Goal: Task Accomplishment & Management: Use online tool/utility

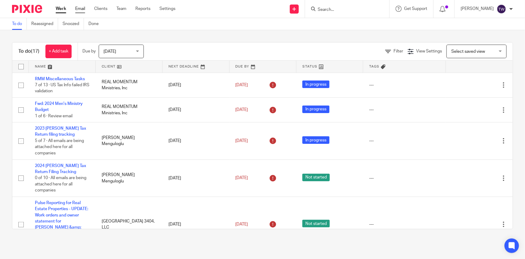
click at [79, 9] on link "Email" at bounding box center [80, 9] width 10 height 6
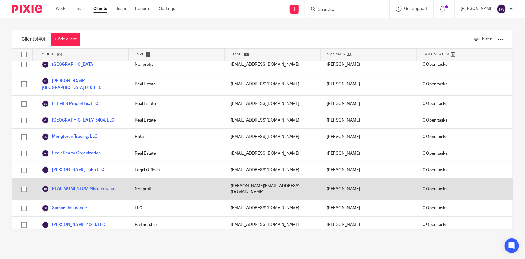
scroll to position [438, 0]
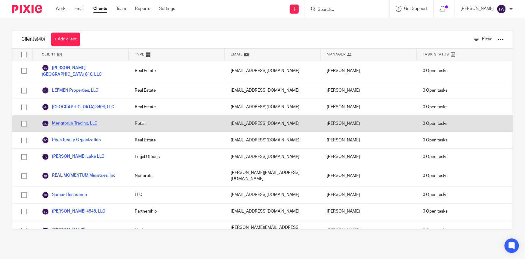
click at [68, 120] on link "Mengtorun Trading, LLC" at bounding box center [70, 123] width 56 height 7
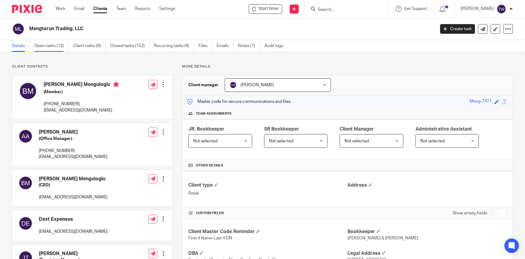
click at [50, 45] on link "Open tasks (12)" at bounding box center [51, 46] width 34 height 12
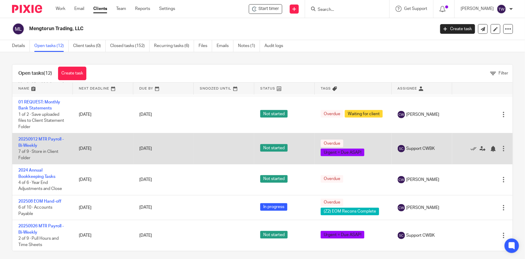
scroll to position [4, 0]
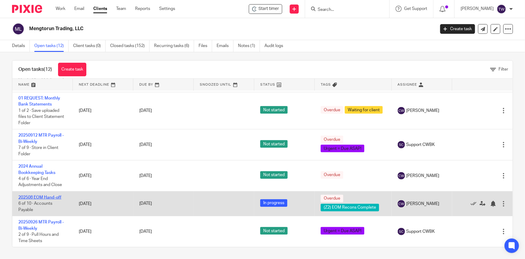
click at [45, 198] on link "202508 EOM Hand-off" at bounding box center [39, 197] width 43 height 4
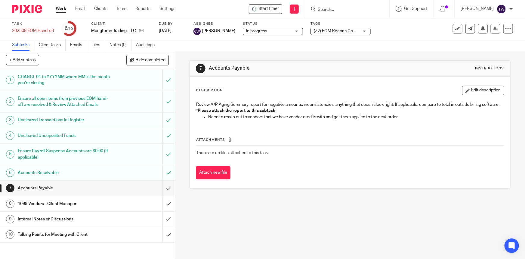
click at [80, 206] on h1 "1099 Vendors - Client Manager" at bounding box center [64, 203] width 92 height 9
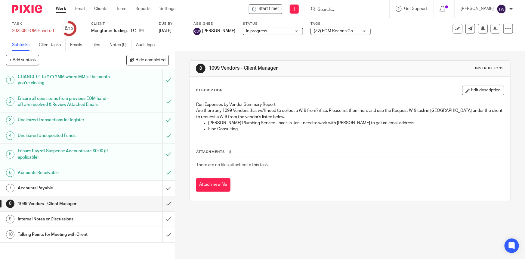
click at [86, 223] on h1 "Internal Notes or Discussions" at bounding box center [64, 218] width 92 height 9
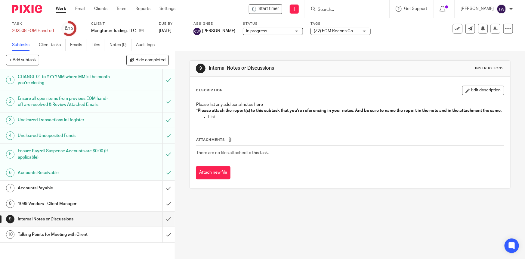
click at [93, 238] on h1 "Talking Points for Meeting with Client" at bounding box center [64, 234] width 92 height 9
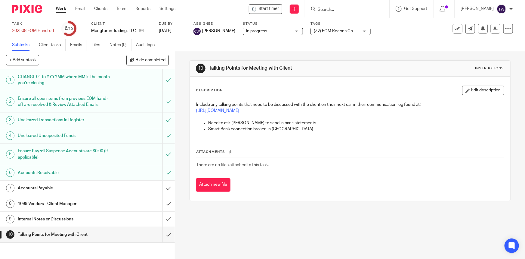
click at [71, 192] on h1 "Accounts Payable" at bounding box center [64, 187] width 92 height 9
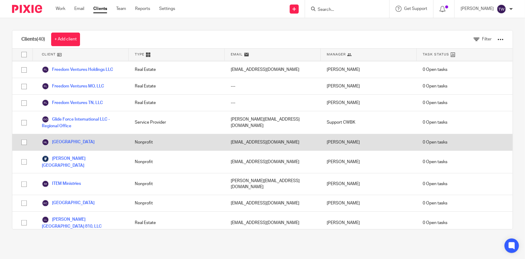
scroll to position [301, 0]
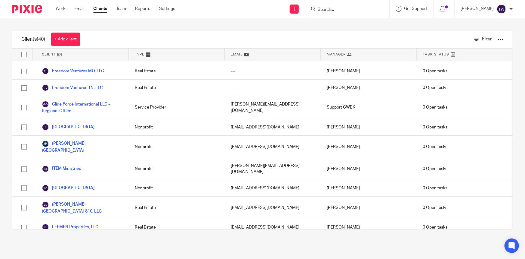
click at [79, 257] on link "Mengtorun Trading, LLC" at bounding box center [70, 260] width 56 height 7
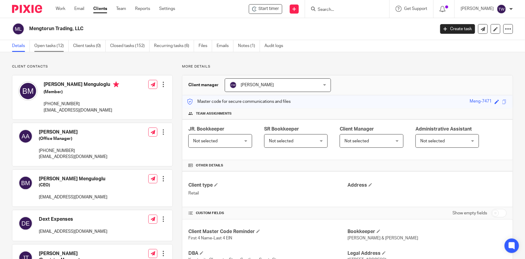
click at [42, 43] on link "Open tasks (12)" at bounding box center [51, 46] width 34 height 12
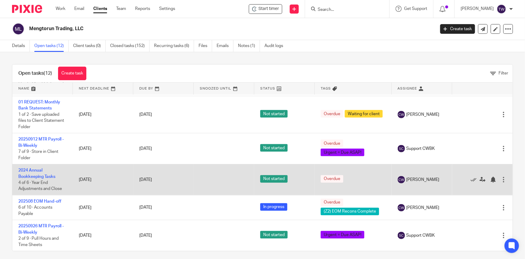
scroll to position [4, 0]
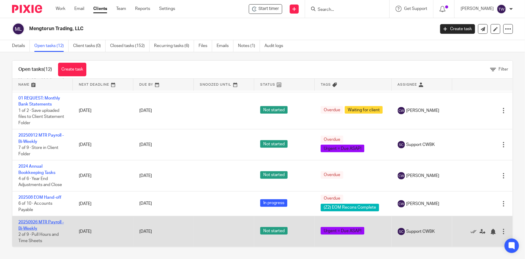
click at [31, 223] on link "20250926 MTR Payroll - Bi-Weekly" at bounding box center [40, 225] width 45 height 10
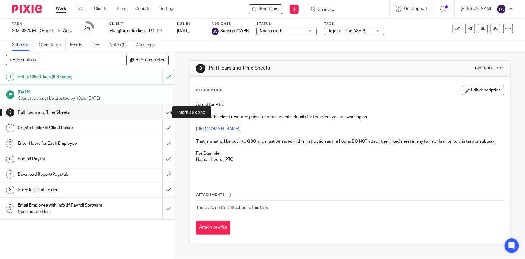
click at [164, 112] on input "submit" at bounding box center [87, 112] width 175 height 15
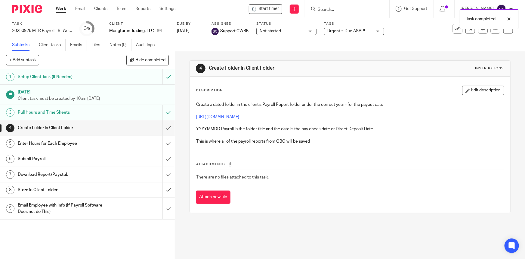
click at [163, 129] on input "submit" at bounding box center [87, 127] width 175 height 15
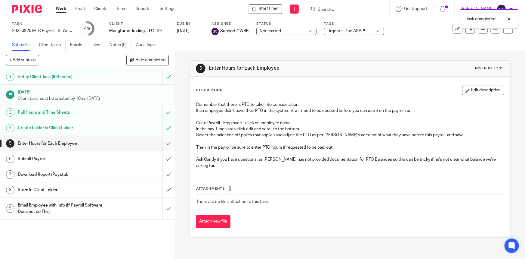
click at [163, 143] on input "submit" at bounding box center [87, 143] width 175 height 15
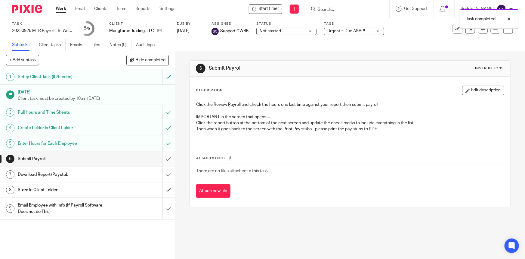
click at [163, 161] on input "submit" at bounding box center [87, 158] width 175 height 15
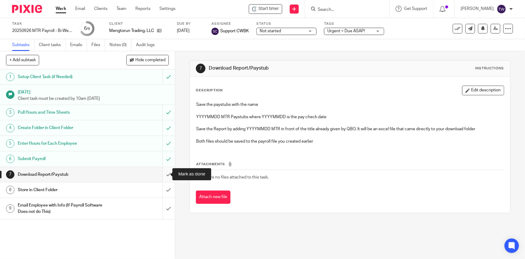
click at [164, 174] on input "submit" at bounding box center [87, 174] width 175 height 15
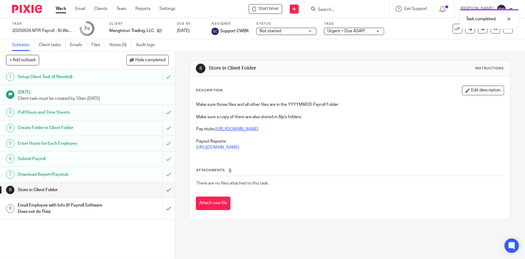
click at [244, 128] on link "[URL][DOMAIN_NAME]" at bounding box center [237, 129] width 43 height 4
click at [239, 147] on link "[URL][DOMAIN_NAME]" at bounding box center [217, 147] width 43 height 4
click at [164, 188] on input "submit" at bounding box center [87, 189] width 175 height 15
